Goal: Information Seeking & Learning: Learn about a topic

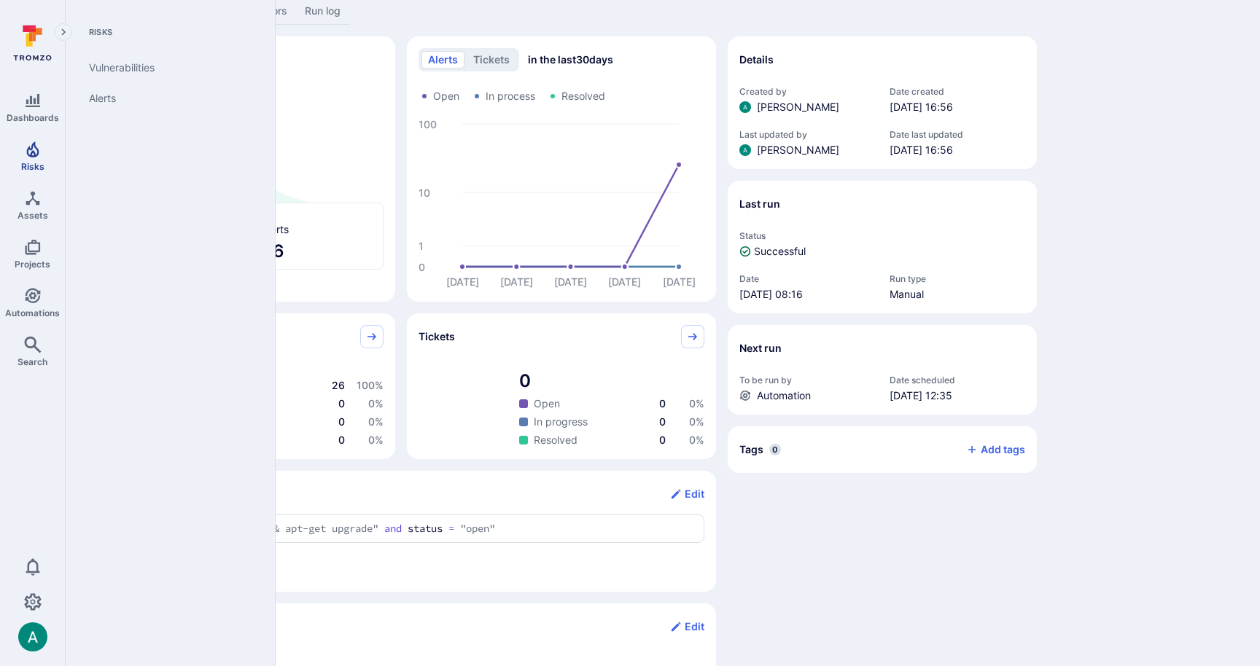
click at [47, 160] on link "Risks" at bounding box center [32, 156] width 65 height 43
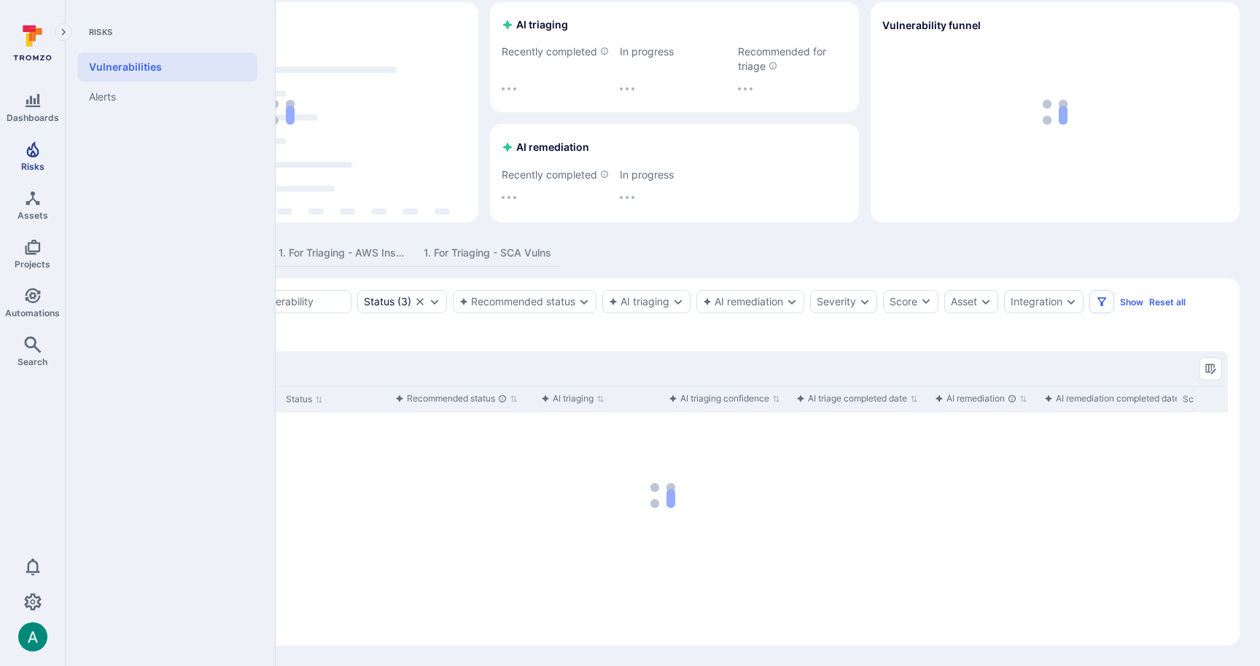
scroll to position [74, 0]
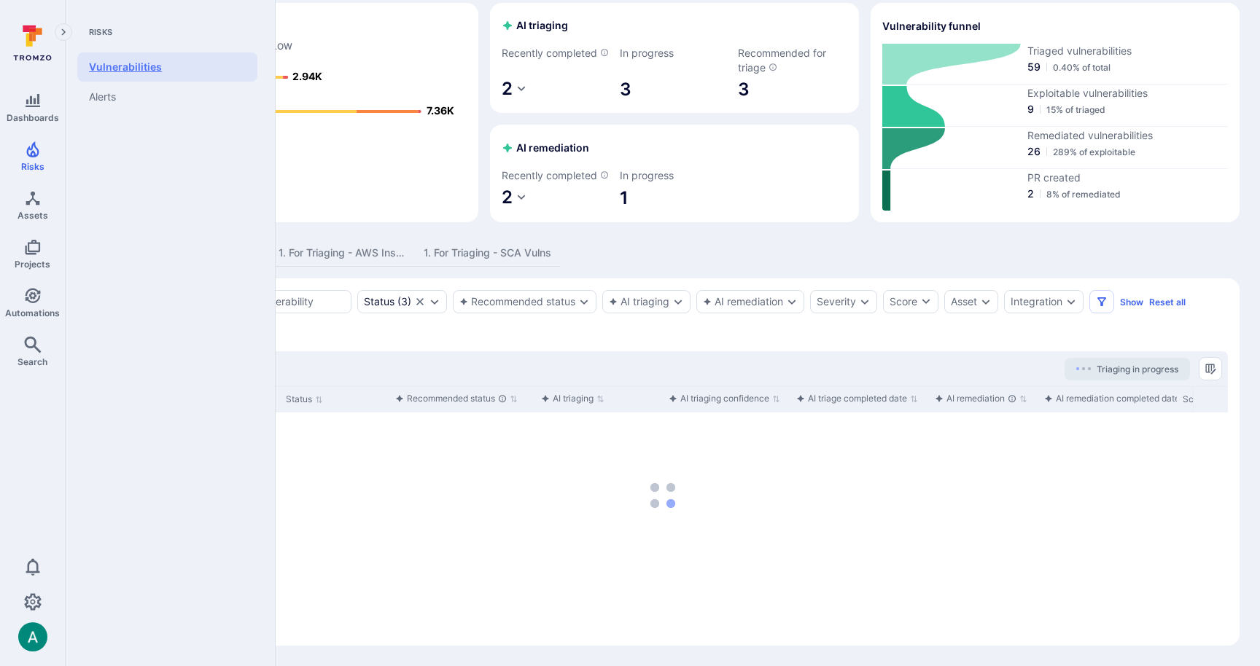
click at [136, 64] on link "Vulnerabilities" at bounding box center [167, 66] width 180 height 29
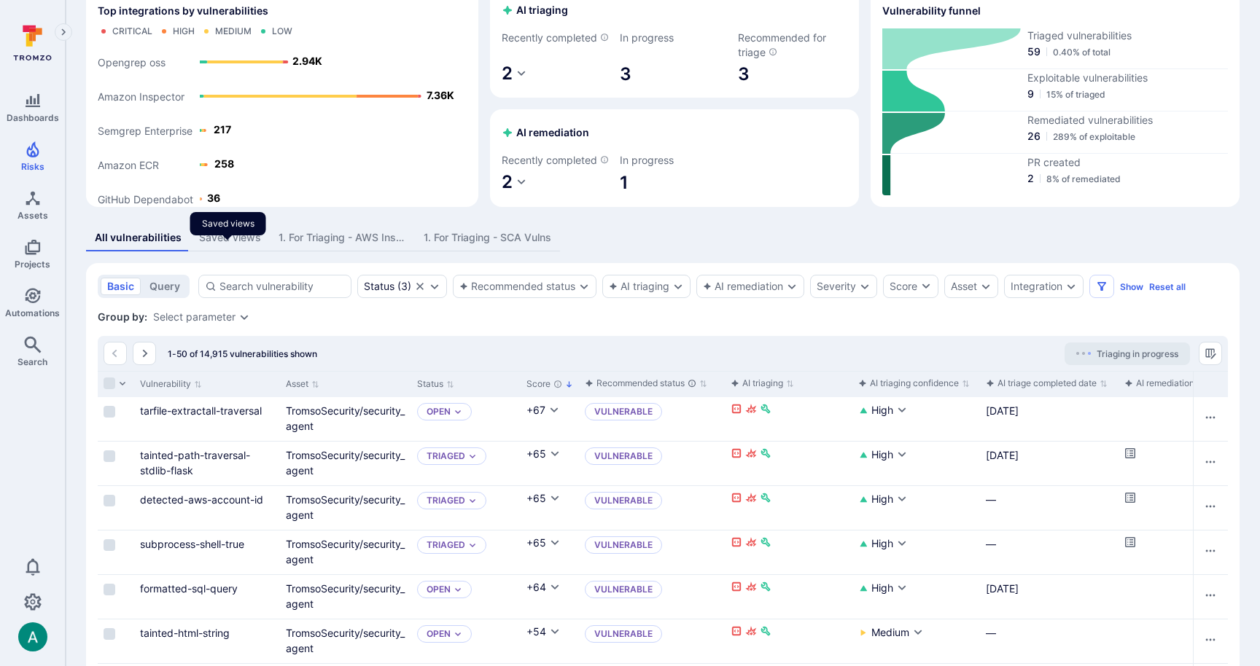
click at [212, 245] on div "Saved views" at bounding box center [230, 237] width 62 height 15
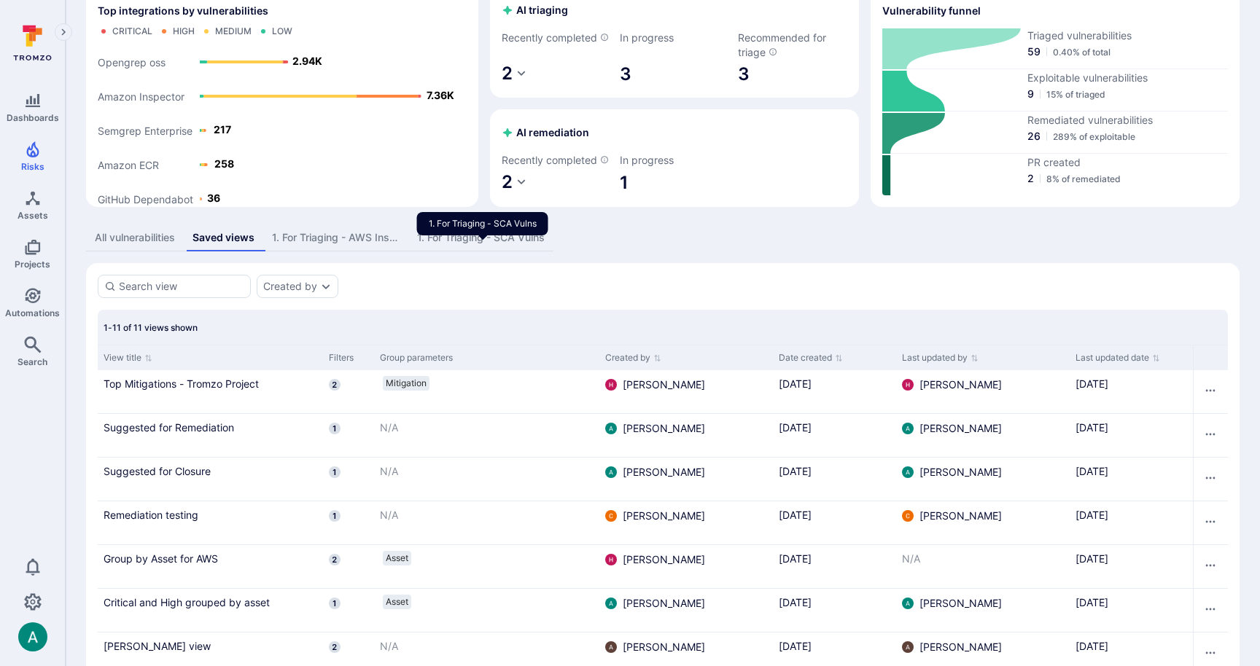
click at [461, 245] on div "1. For Triaging - SCA Vulns" at bounding box center [481, 237] width 128 height 15
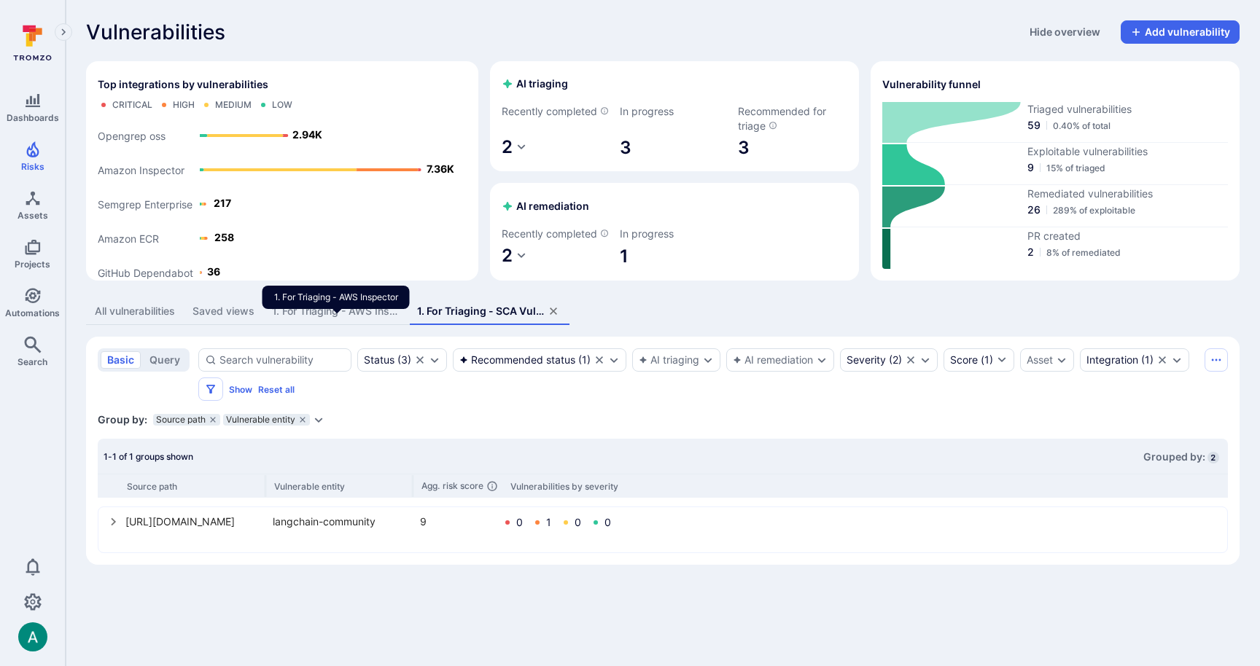
click at [318, 319] on div "1. For Triaging - AWS Inspector" at bounding box center [336, 311] width 128 height 15
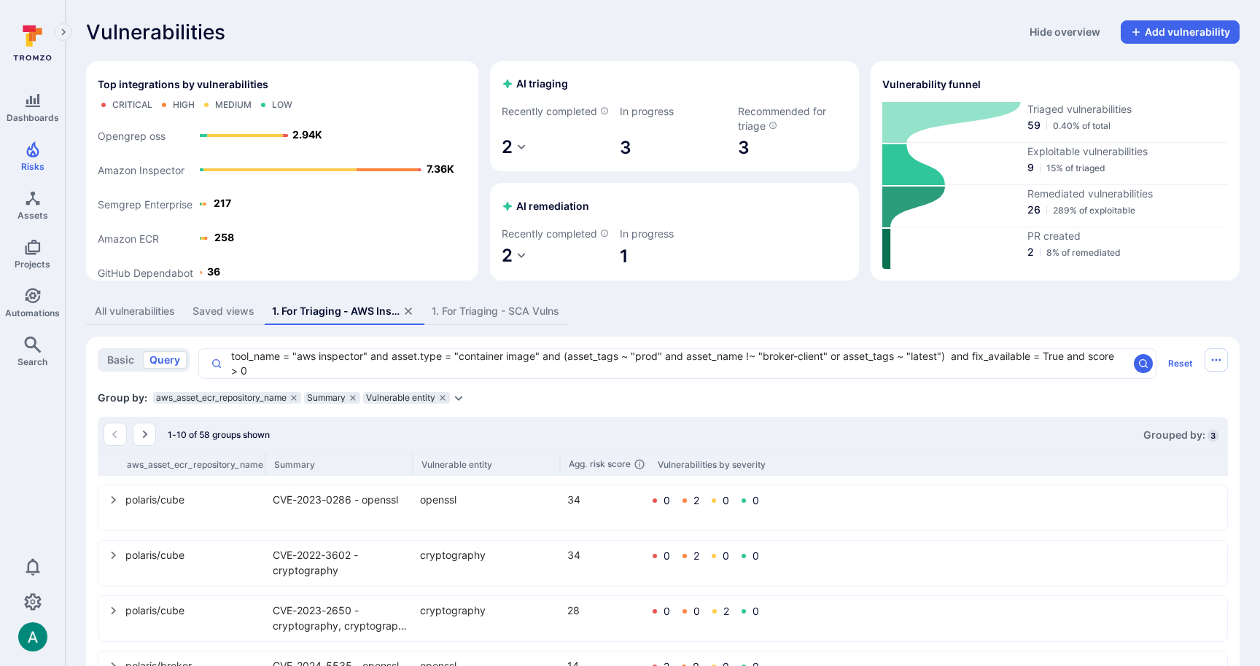
click at [234, 319] on div "Saved views" at bounding box center [223, 311] width 62 height 15
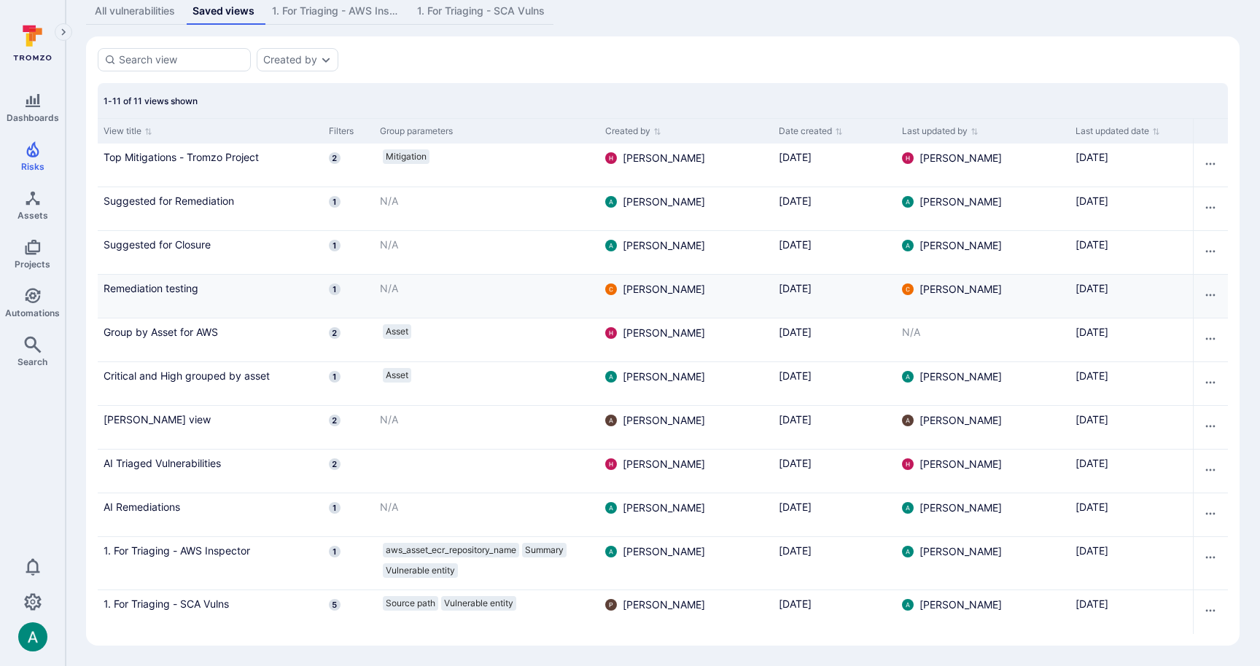
scroll to position [316, 0]
click at [1211, 428] on icon "Row actions menu" at bounding box center [1210, 427] width 12 height 12
click at [1195, 477] on li "Delete" at bounding box center [1190, 481] width 44 height 18
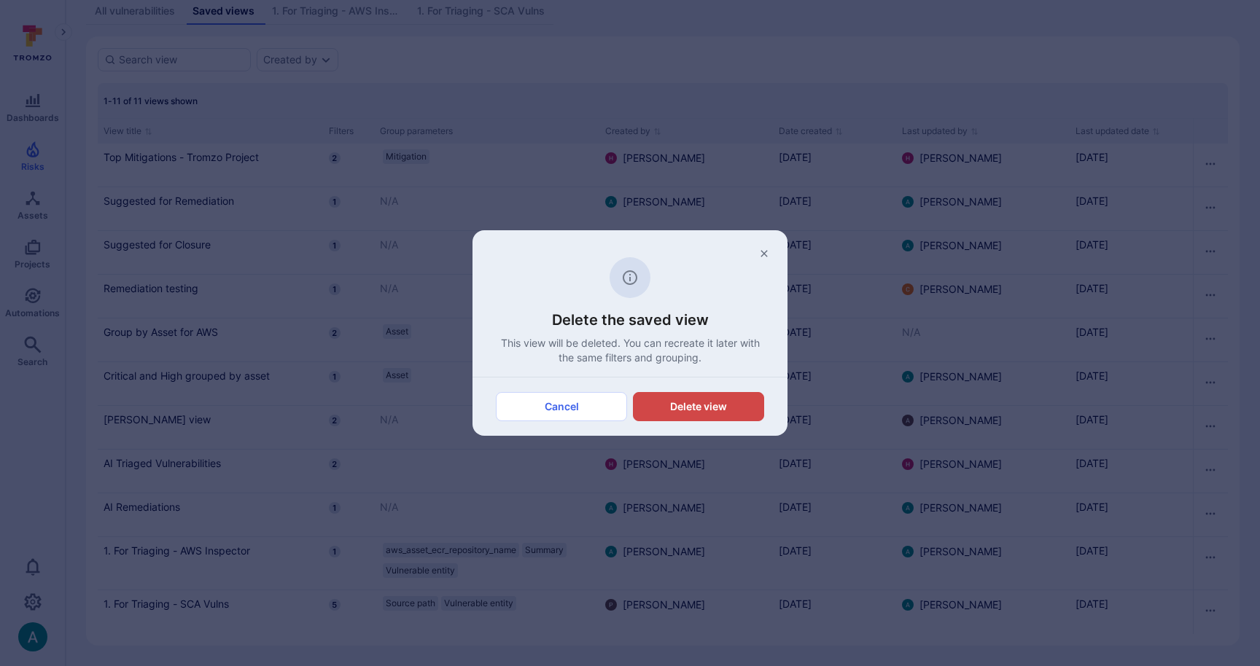
drag, startPoint x: 763, startPoint y: 247, endPoint x: 751, endPoint y: 250, distance: 12.7
click at [763, 248] on icon "button" at bounding box center [764, 254] width 12 height 12
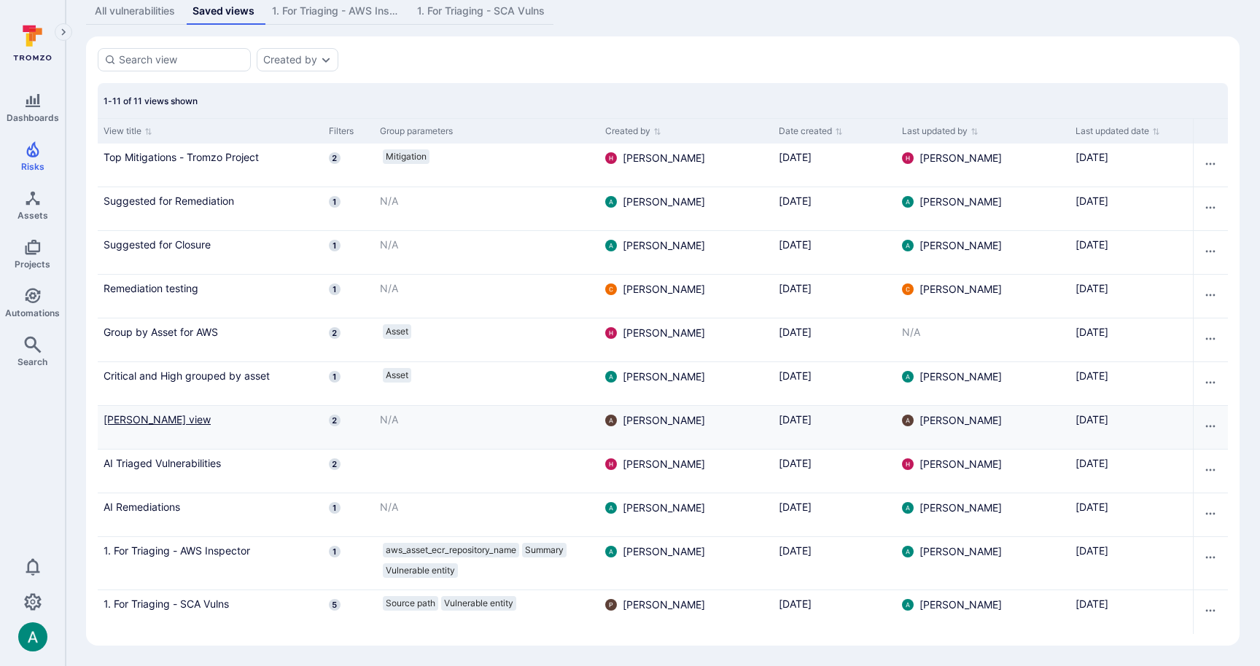
click at [128, 415] on link "Amy view" at bounding box center [211, 419] width 214 height 15
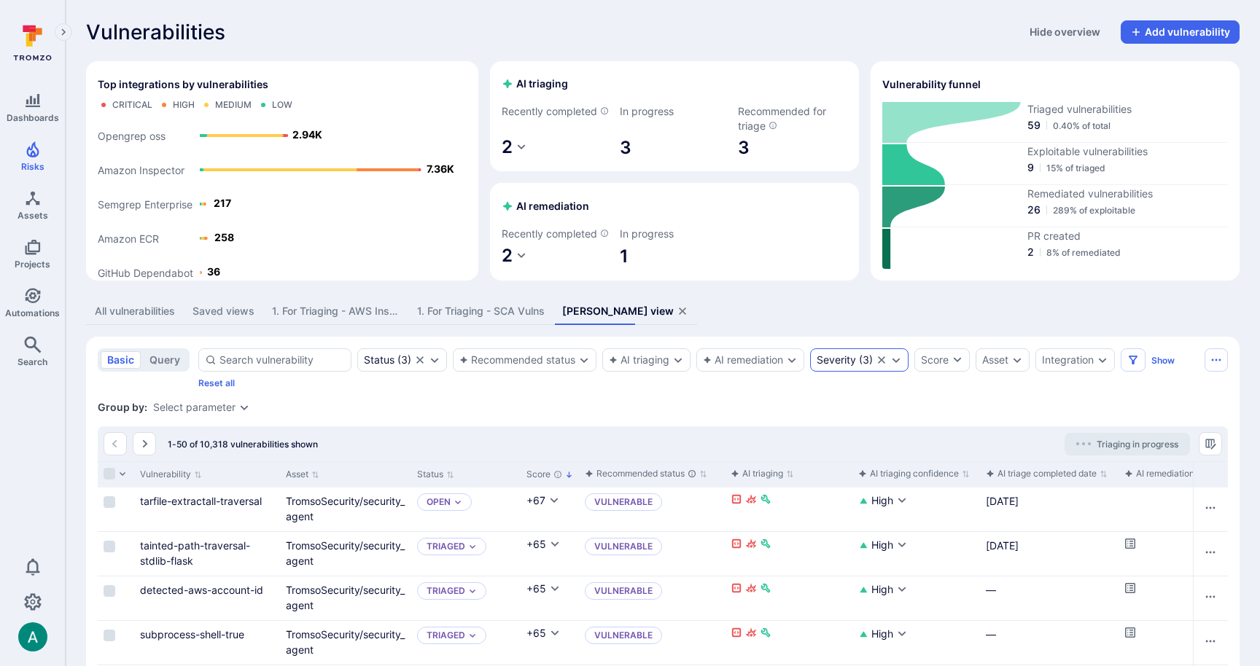
click at [905, 372] on div "Severity ( 3 )" at bounding box center [859, 359] width 98 height 23
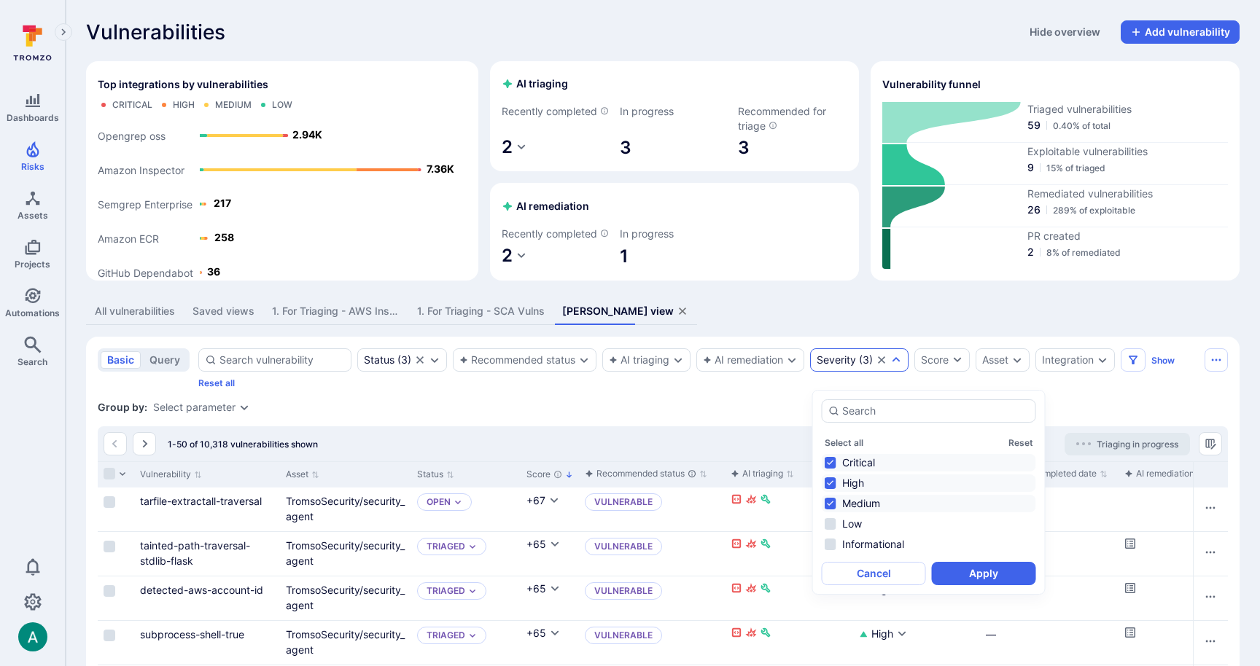
click at [913, 316] on div "All vulnerabilities Saved views 1. For Triaging - AWS Inspector 1. For Triaging…" at bounding box center [662, 311] width 1153 height 27
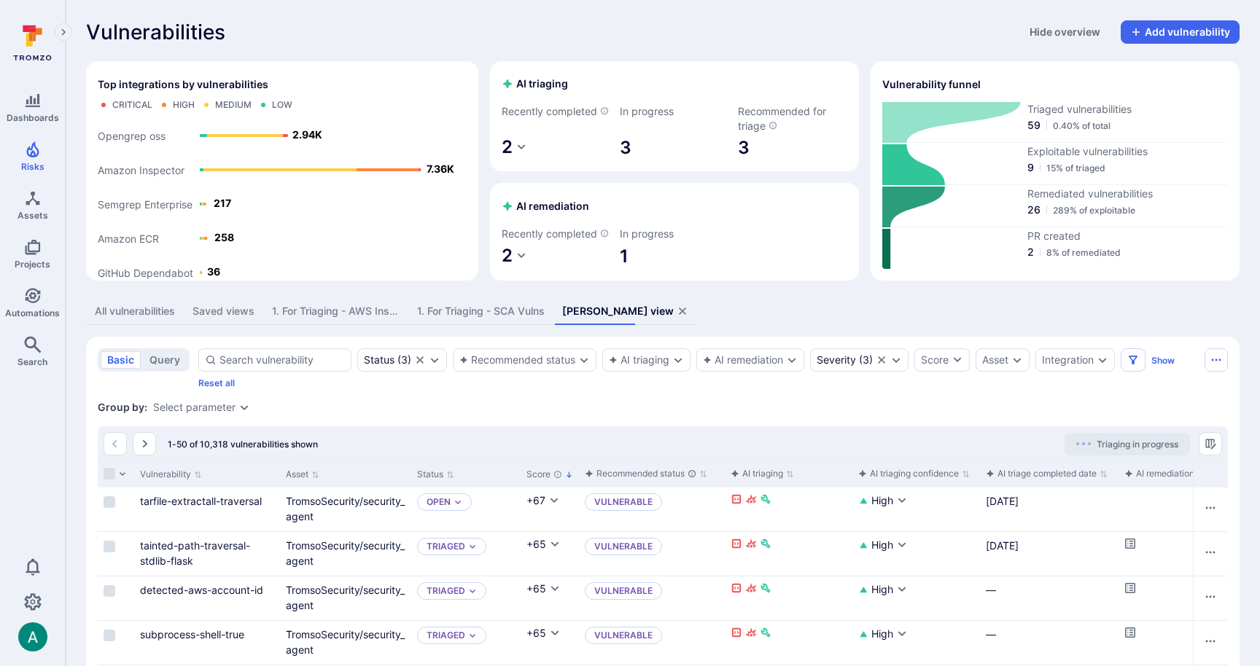
click at [138, 319] on div "All vulnerabilities" at bounding box center [135, 311] width 80 height 15
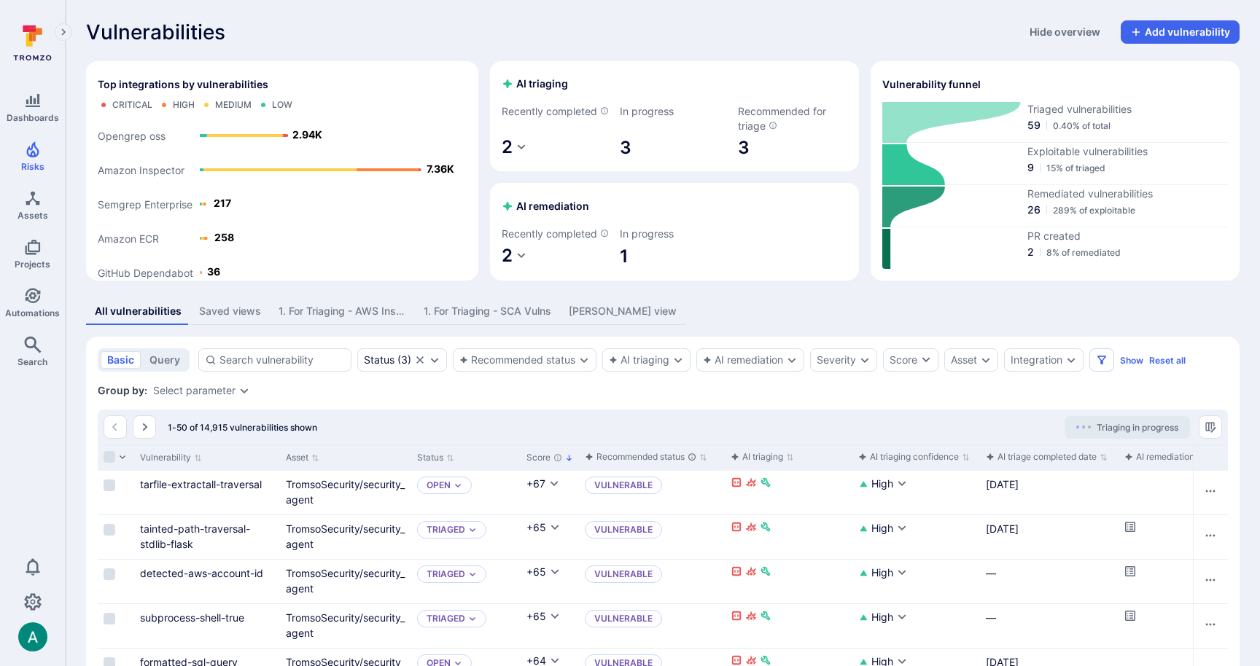
click at [234, 319] on div "Saved views" at bounding box center [230, 311] width 62 height 15
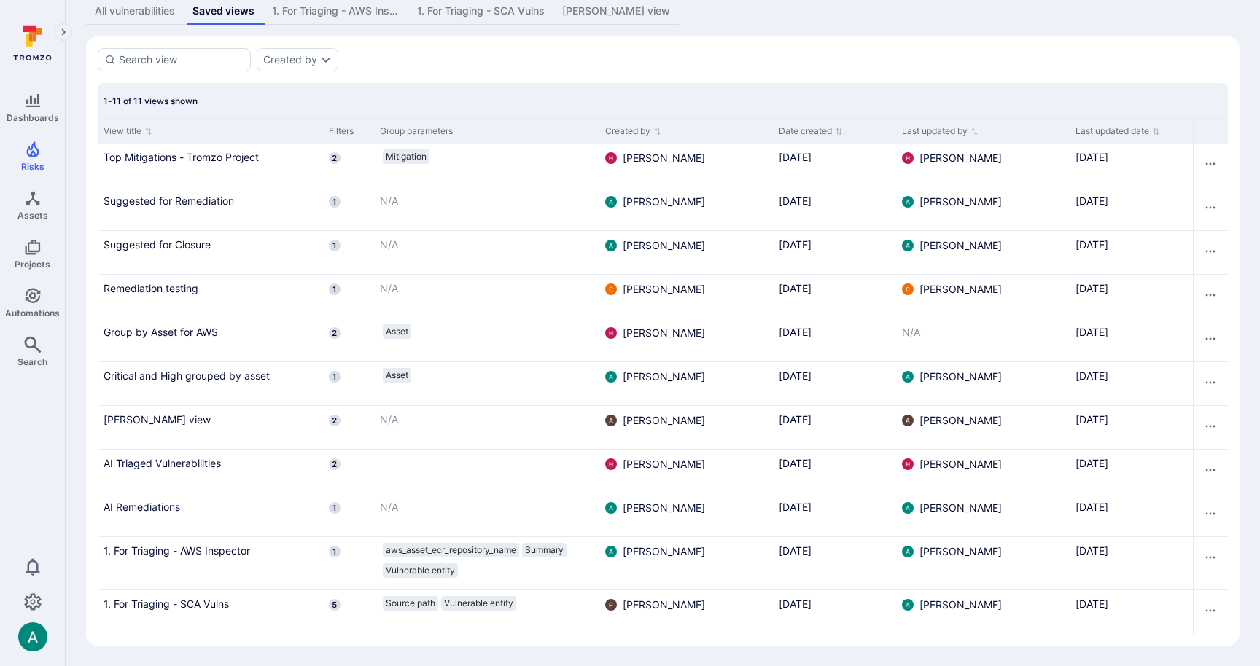
scroll to position [316, 0]
click at [176, 157] on link "Top Mitigations - Tromzo Project" at bounding box center [211, 156] width 214 height 15
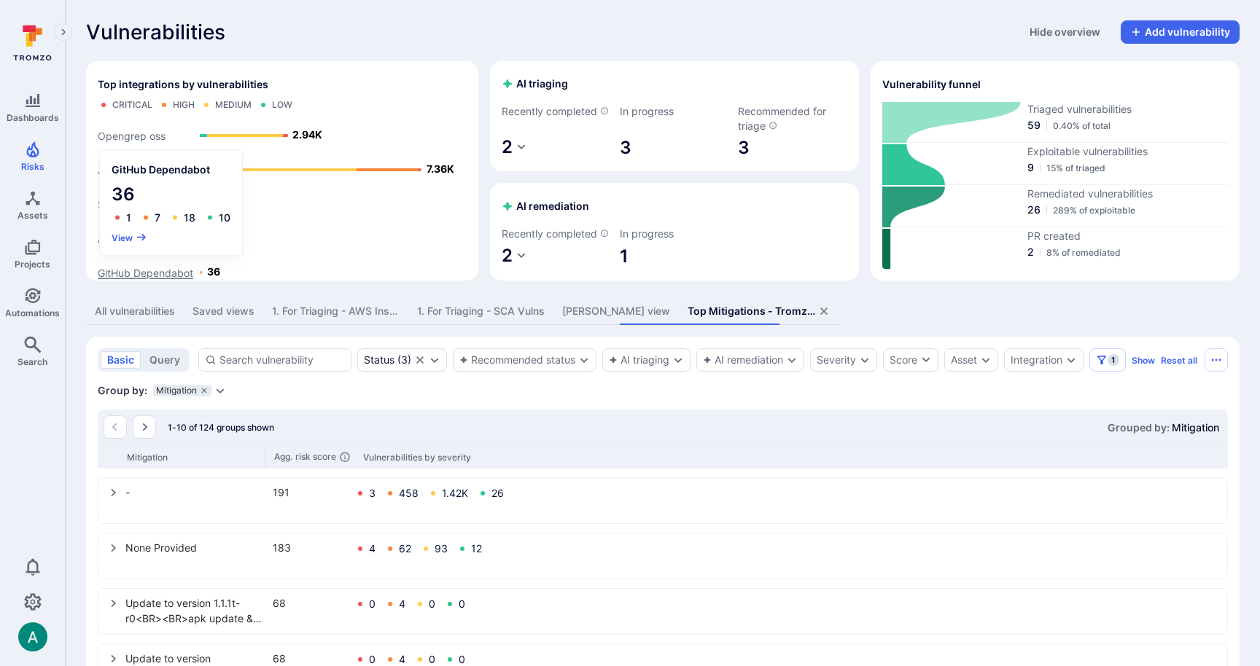
click at [155, 272] on text "GitHub Dependabot" at bounding box center [145, 273] width 95 height 12
click at [138, 233] on icon "button" at bounding box center [142, 238] width 12 height 12
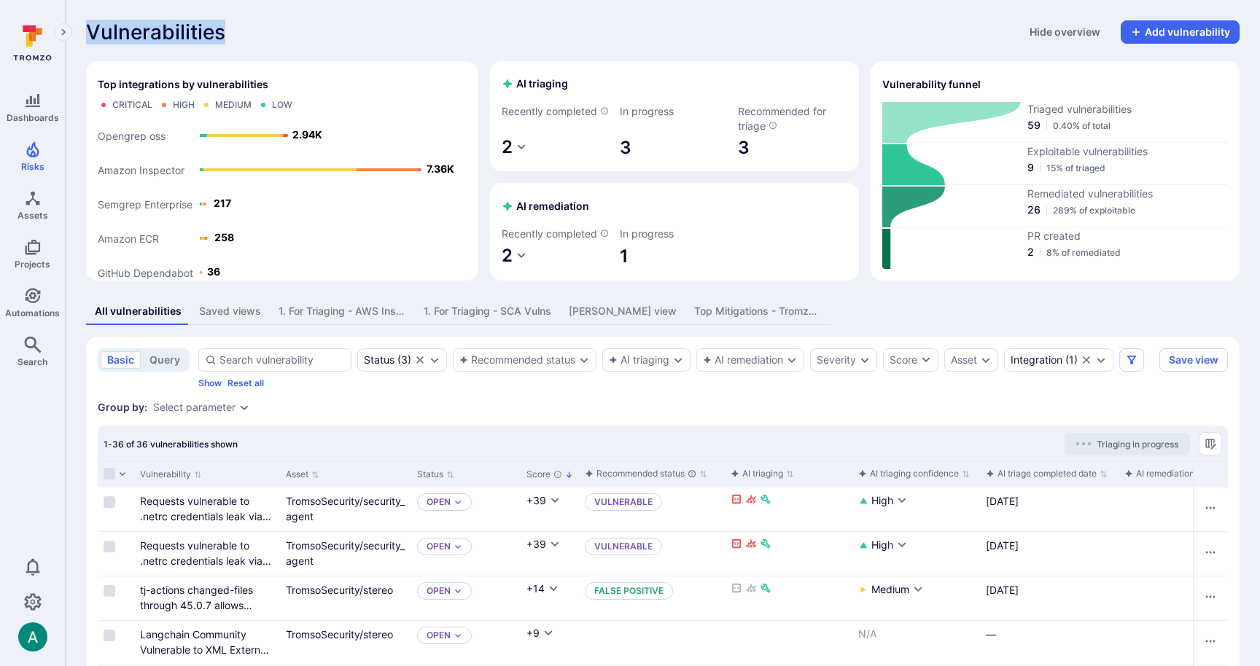
drag, startPoint x: 93, startPoint y: 25, endPoint x: 350, endPoint y: 23, distance: 257.3
click at [350, 23] on div "Vulnerabilities Hide overview Add vulnerability" at bounding box center [662, 31] width 1153 height 23
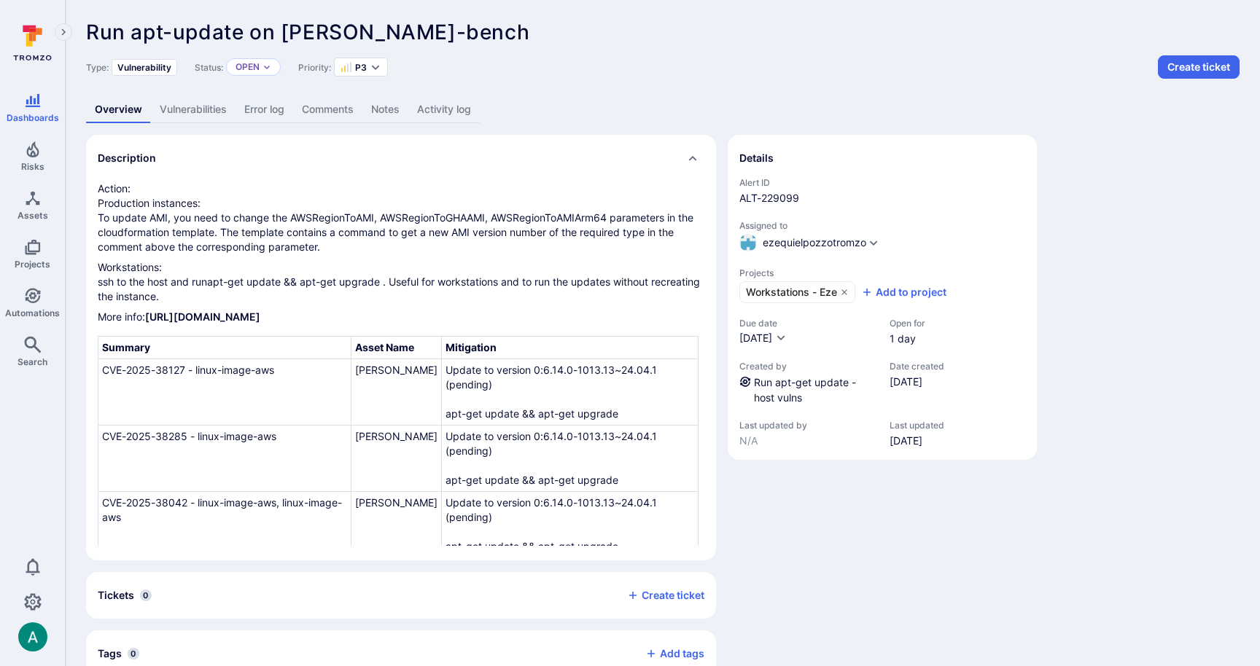
scroll to position [28, 0]
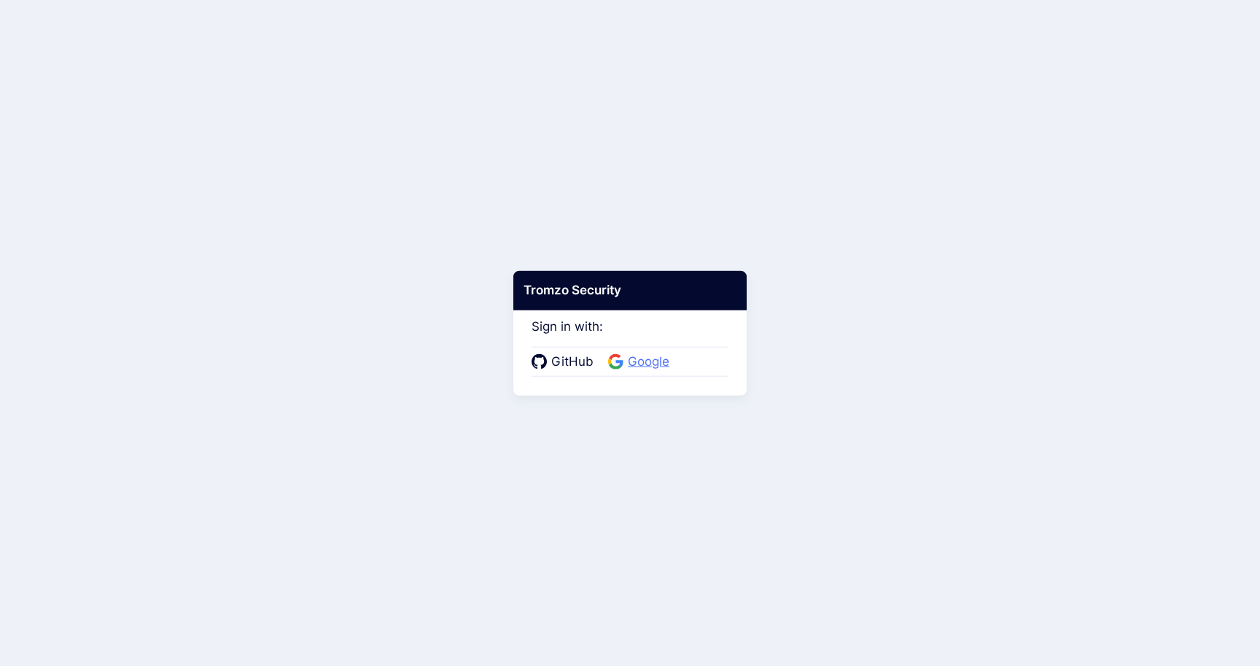
click at [645, 360] on span "Google" at bounding box center [648, 362] width 50 height 19
